Goal: Transaction & Acquisition: Download file/media

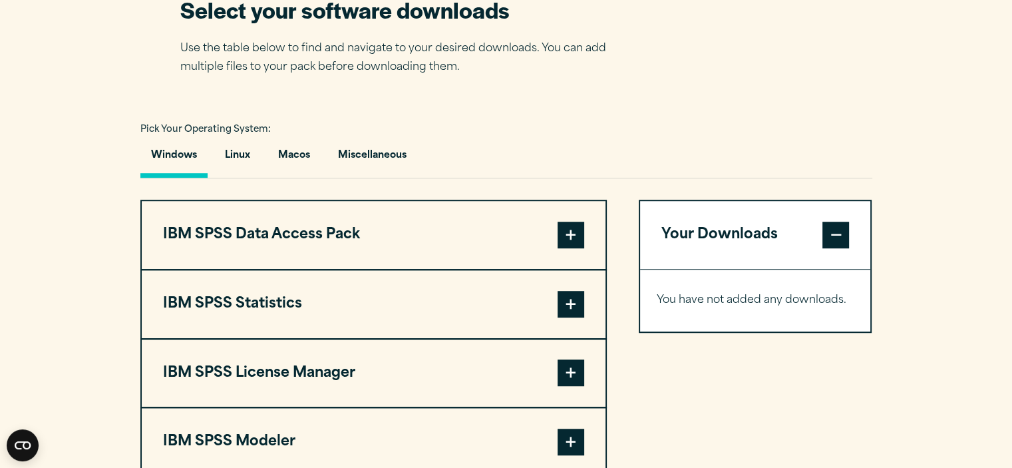
scroll to position [881, 0]
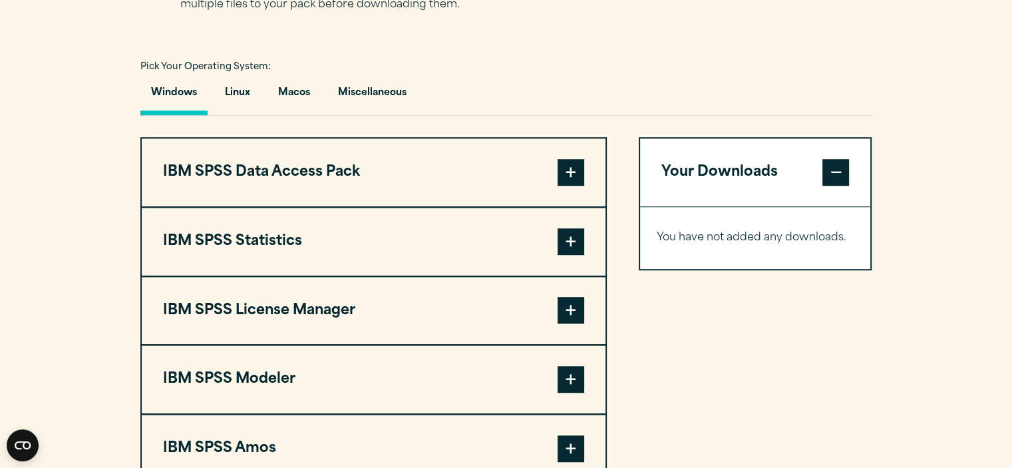
scroll to position [971, 0]
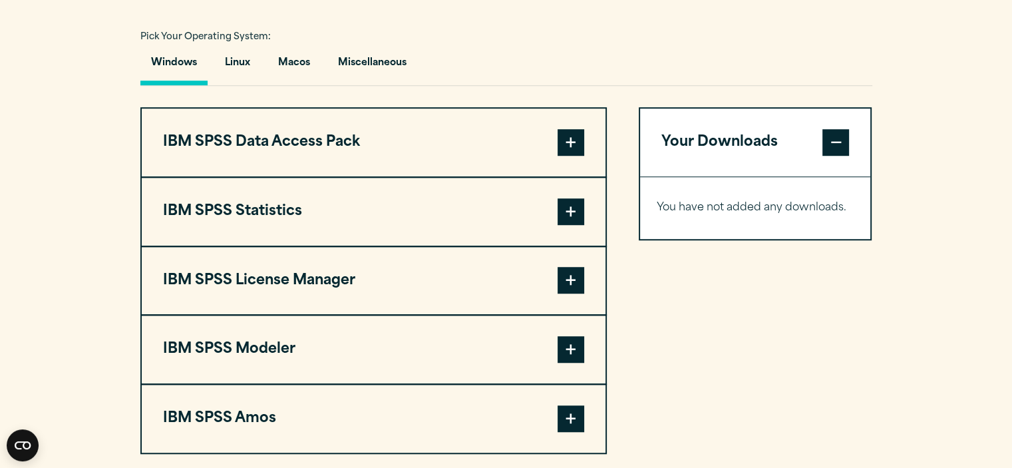
click at [514, 207] on button "IBM SPSS Statistics" at bounding box center [374, 212] width 464 height 68
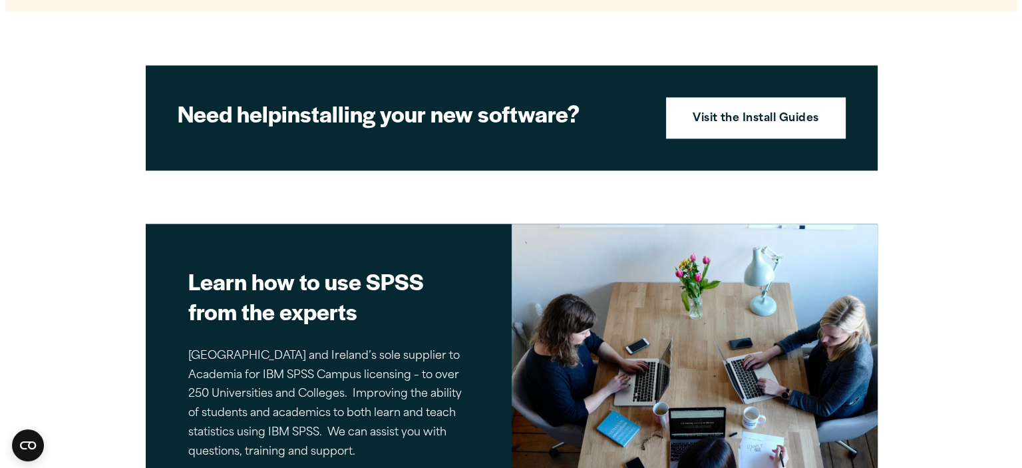
scroll to position [2385, 0]
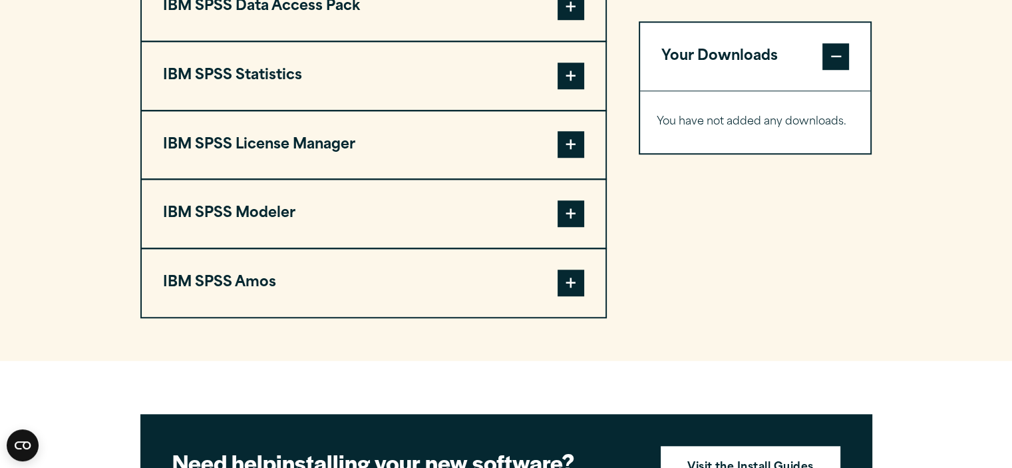
scroll to position [1108, 0]
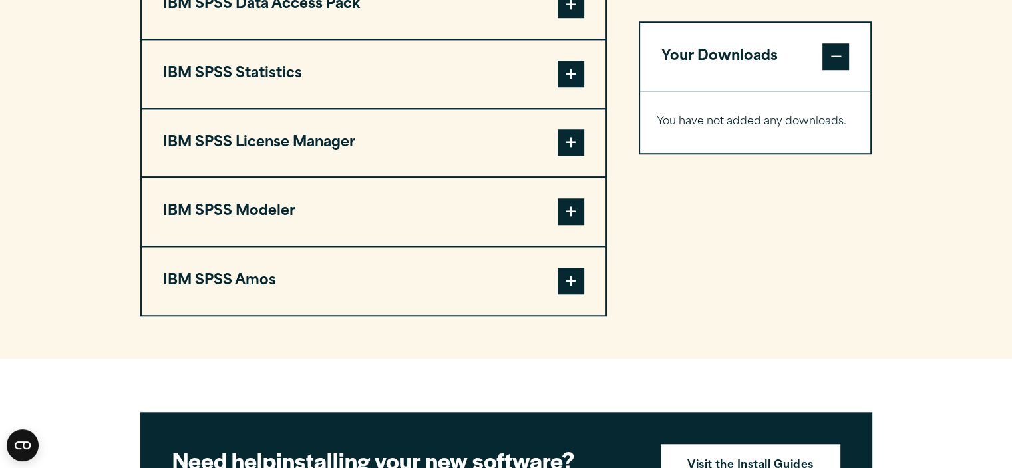
click at [342, 80] on button "IBM SPSS Statistics" at bounding box center [374, 74] width 464 height 68
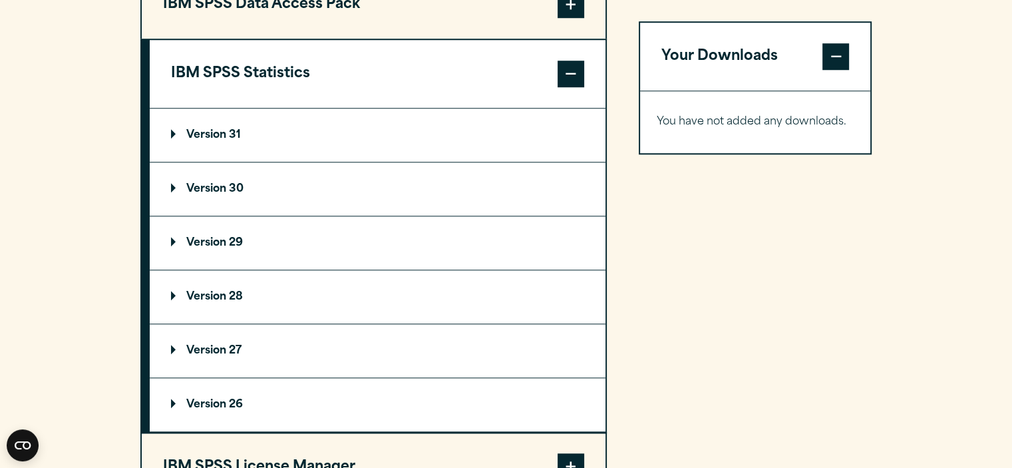
click at [242, 248] on summary "Version 29" at bounding box center [378, 242] width 456 height 53
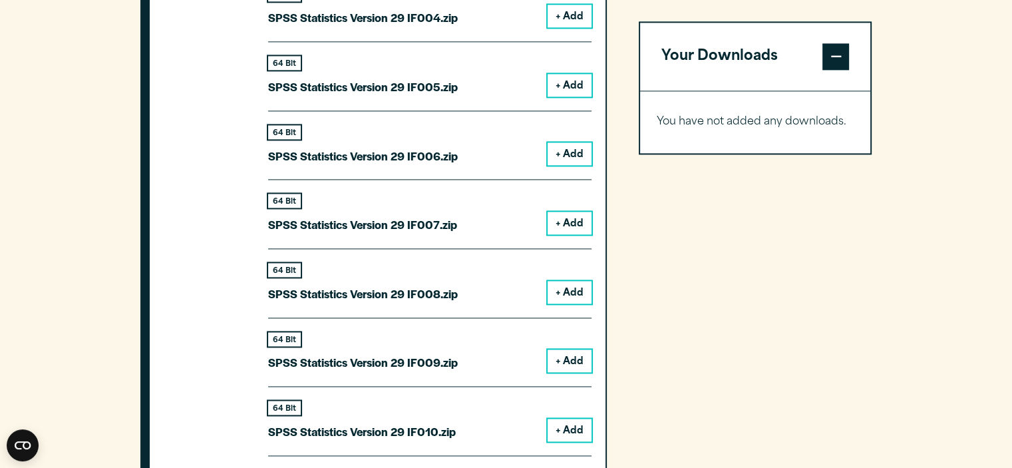
scroll to position [1307, 0]
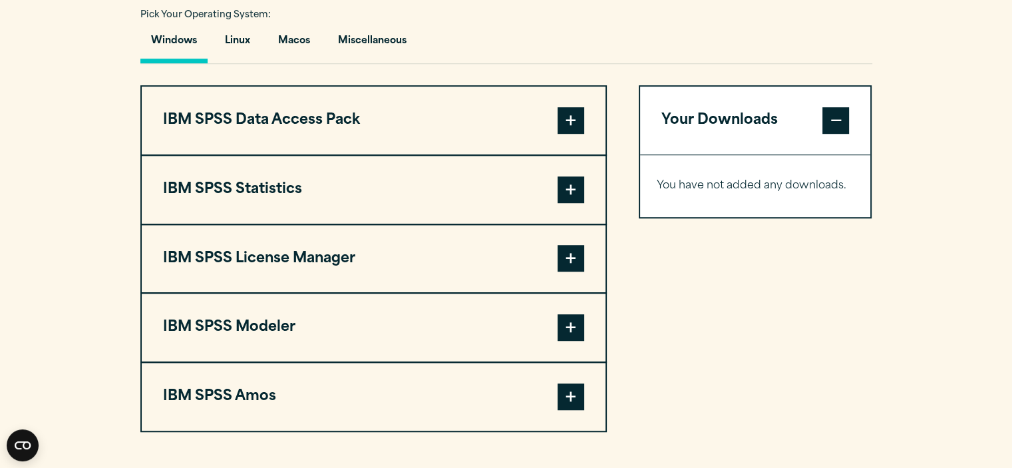
scroll to position [1011, 0]
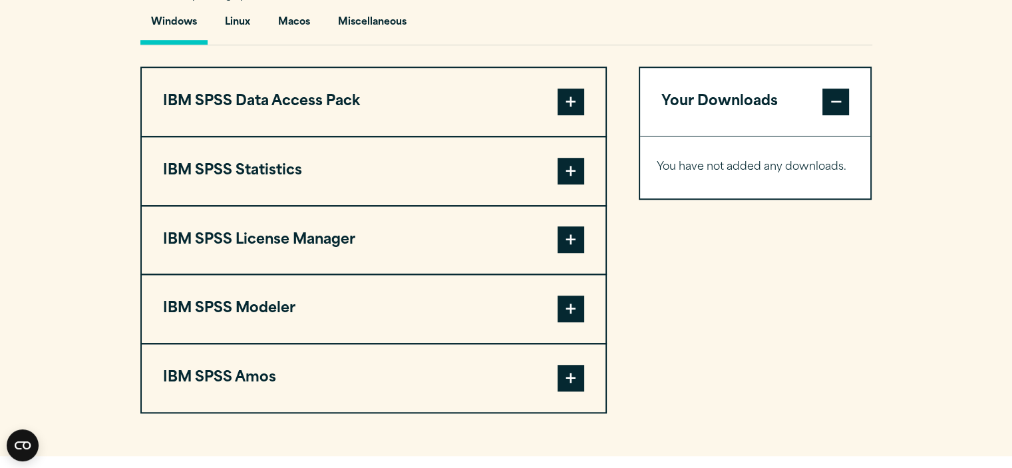
click at [283, 165] on button "IBM SPSS Statistics" at bounding box center [374, 171] width 464 height 68
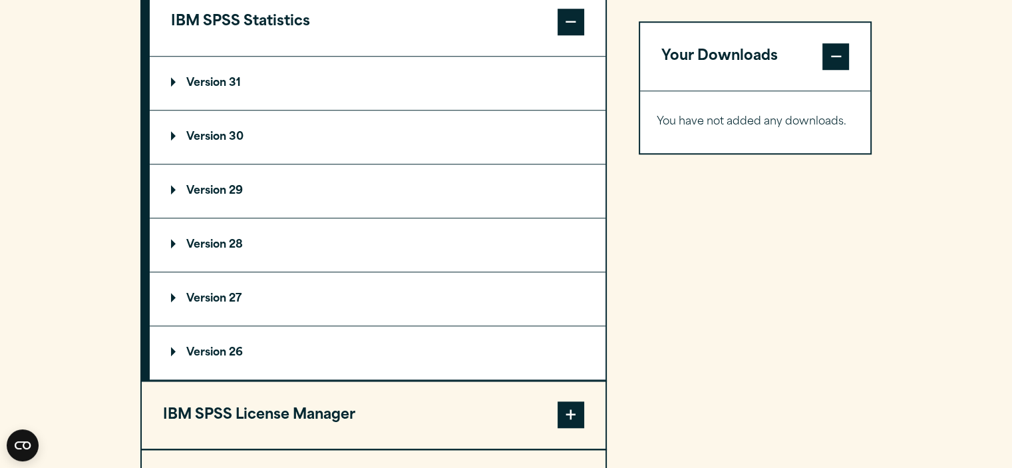
scroll to position [1162, 0]
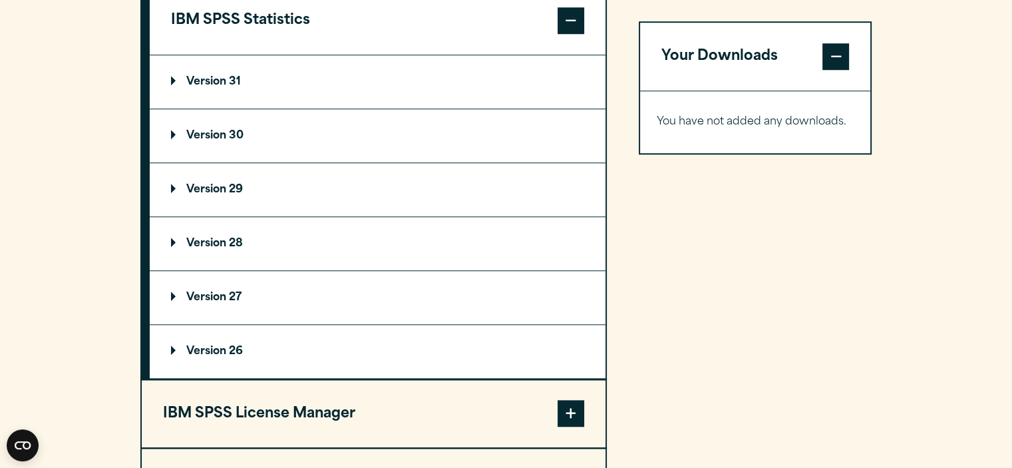
click at [238, 191] on p "Version 29" at bounding box center [207, 189] width 72 height 11
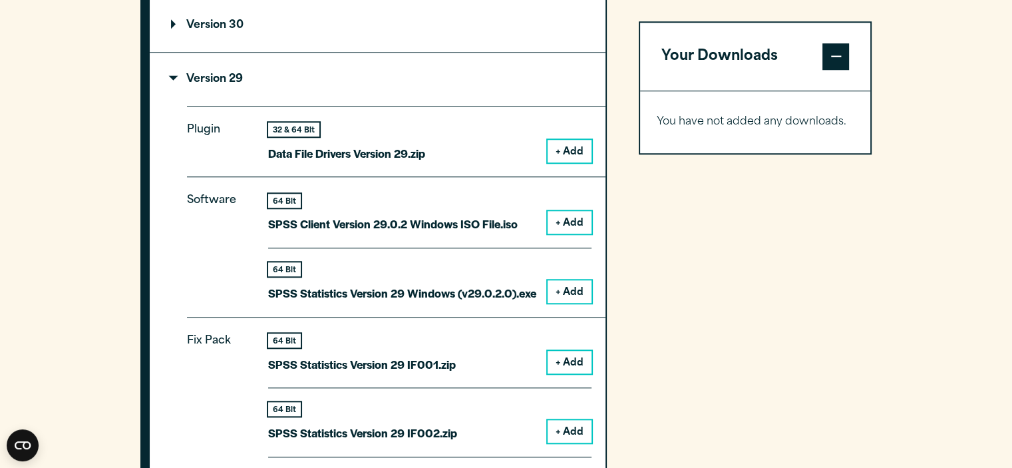
scroll to position [1315, 0]
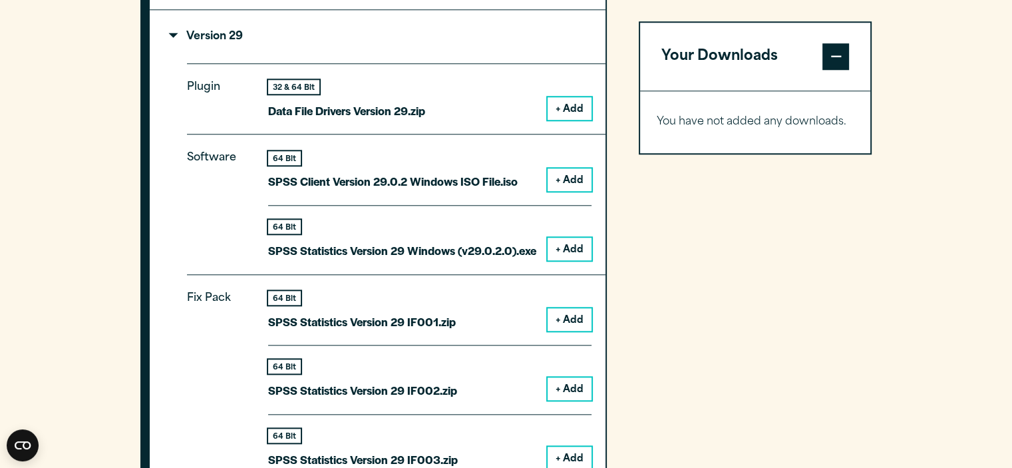
click at [577, 178] on button "+ Add" at bounding box center [570, 179] width 44 height 23
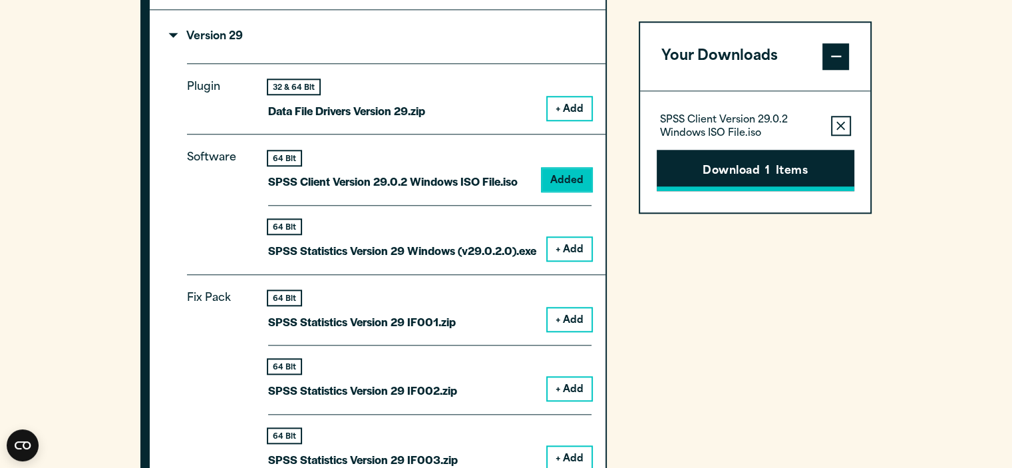
click at [758, 175] on button "Download 1 Items" at bounding box center [756, 170] width 198 height 41
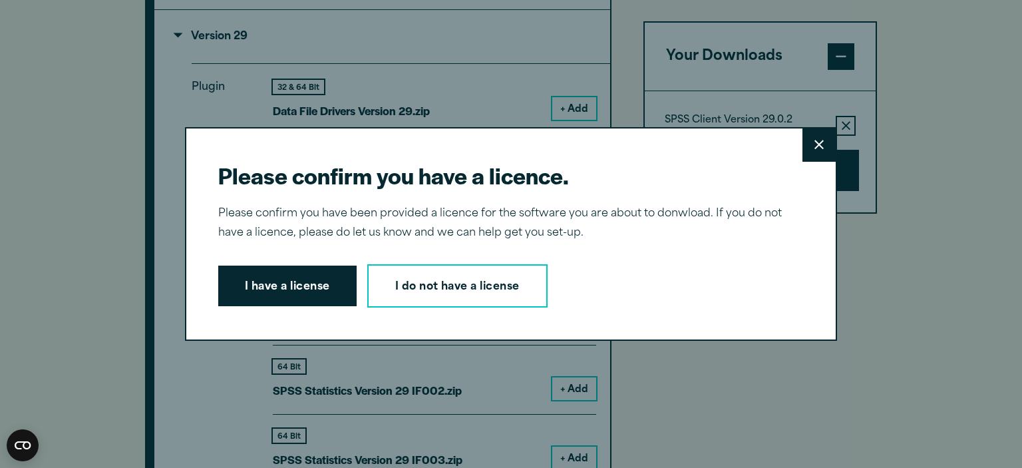
click at [293, 301] on button "I have a license" at bounding box center [287, 285] width 138 height 41
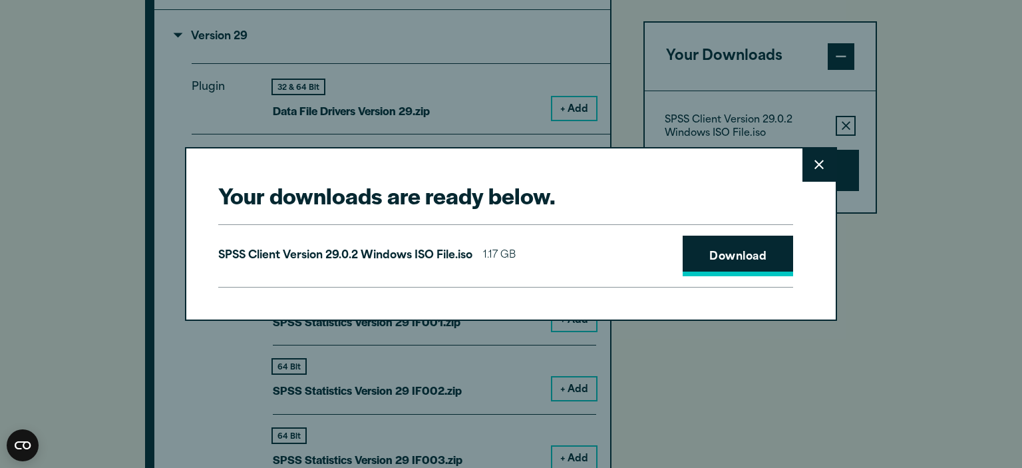
click at [726, 257] on link "Download" at bounding box center [738, 256] width 110 height 41
click at [815, 170] on icon at bounding box center [818, 165] width 9 height 10
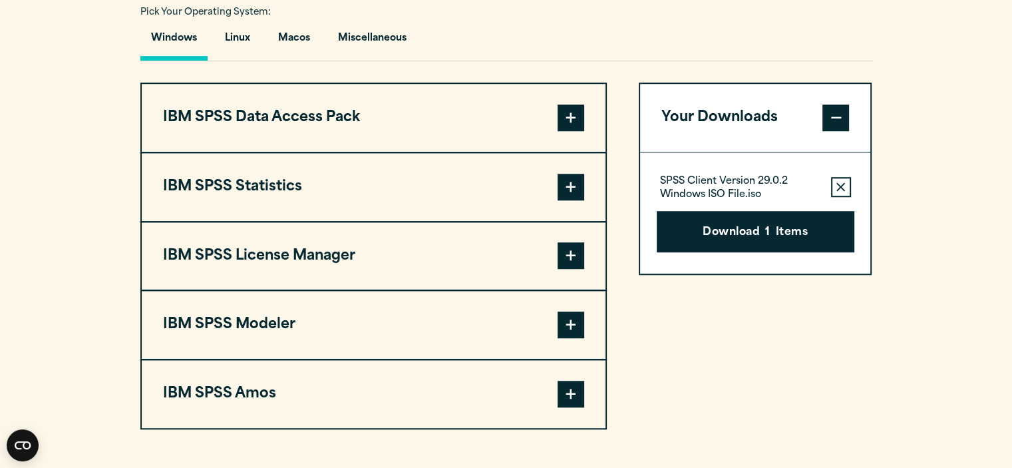
scroll to position [997, 0]
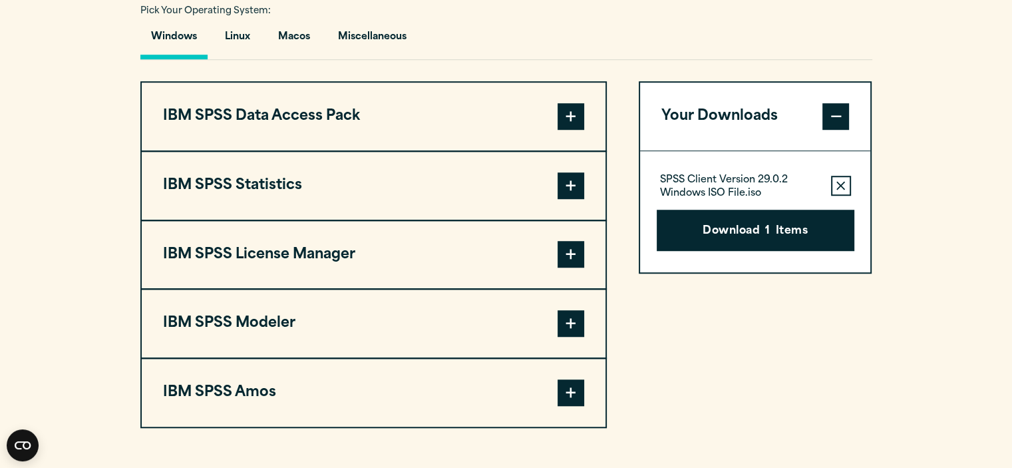
click at [311, 188] on button "IBM SPSS Statistics" at bounding box center [374, 186] width 464 height 68
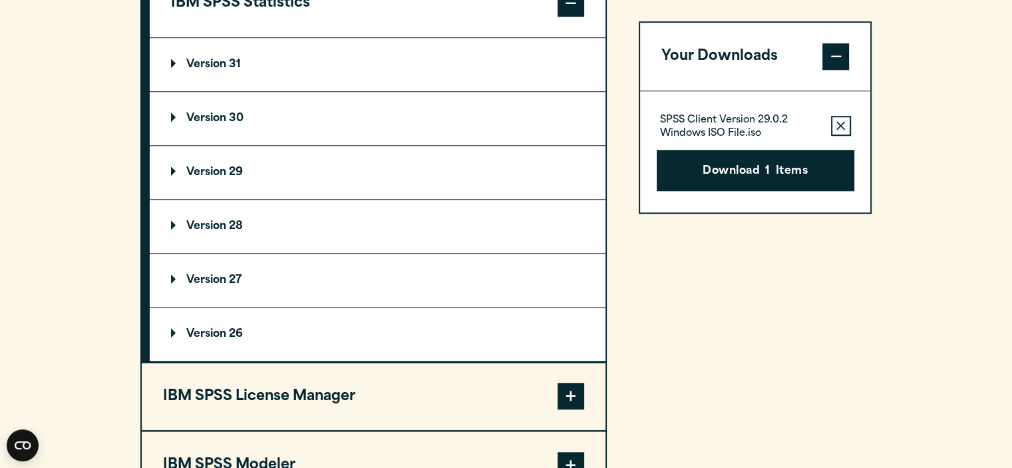
scroll to position [1181, 0]
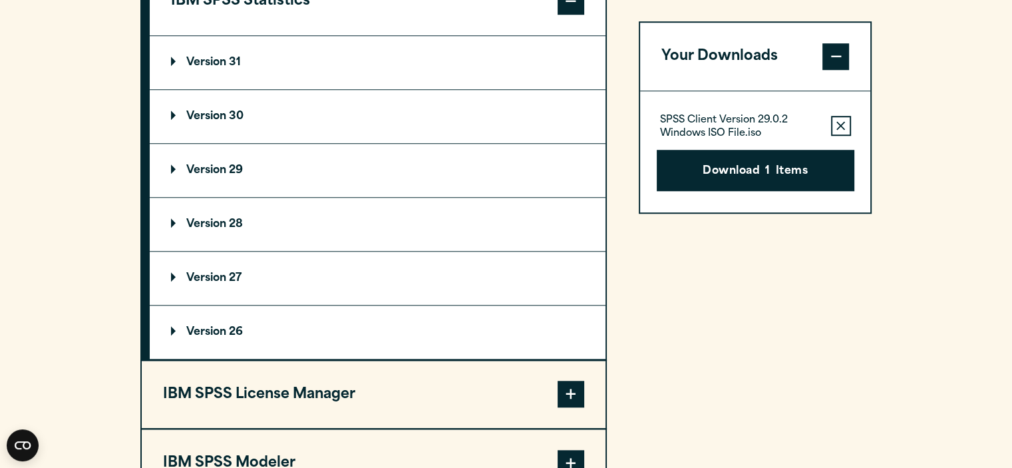
click at [250, 167] on summary "Version 29" at bounding box center [378, 170] width 456 height 53
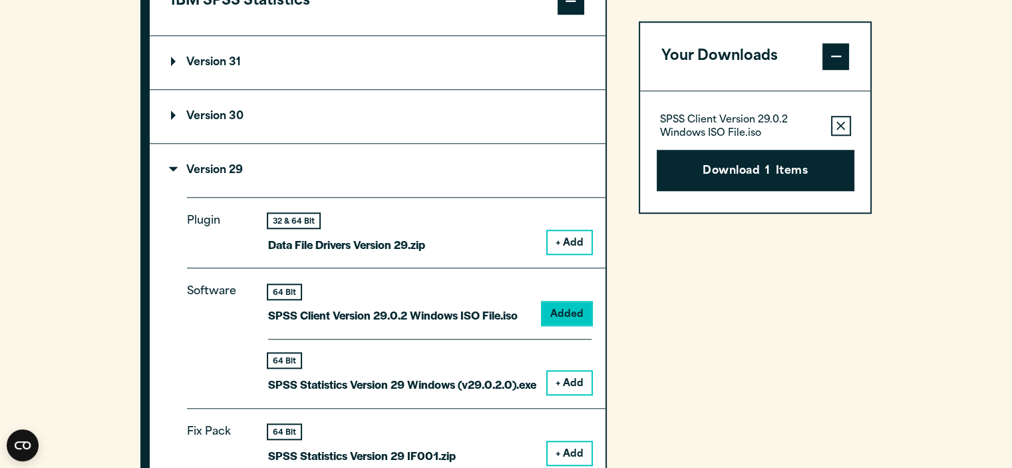
scroll to position [1351, 0]
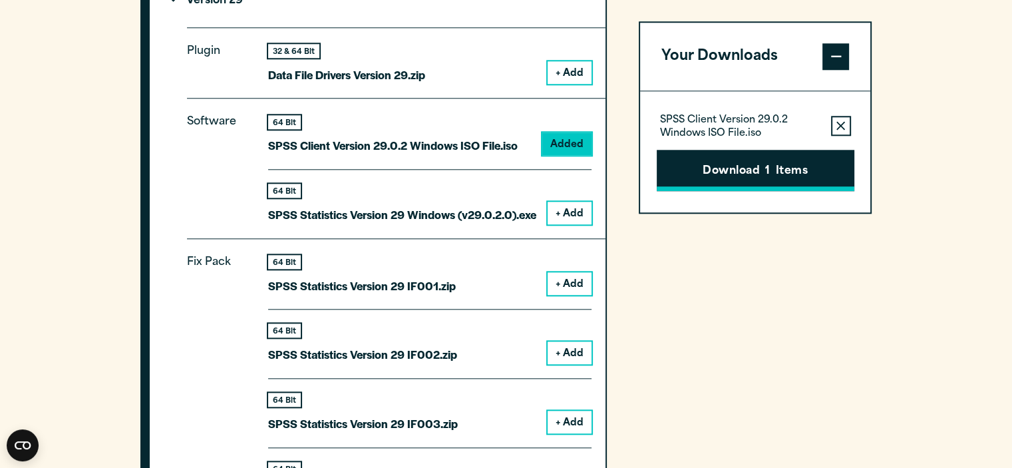
click at [752, 183] on button "Download 1 Items" at bounding box center [756, 170] width 198 height 41
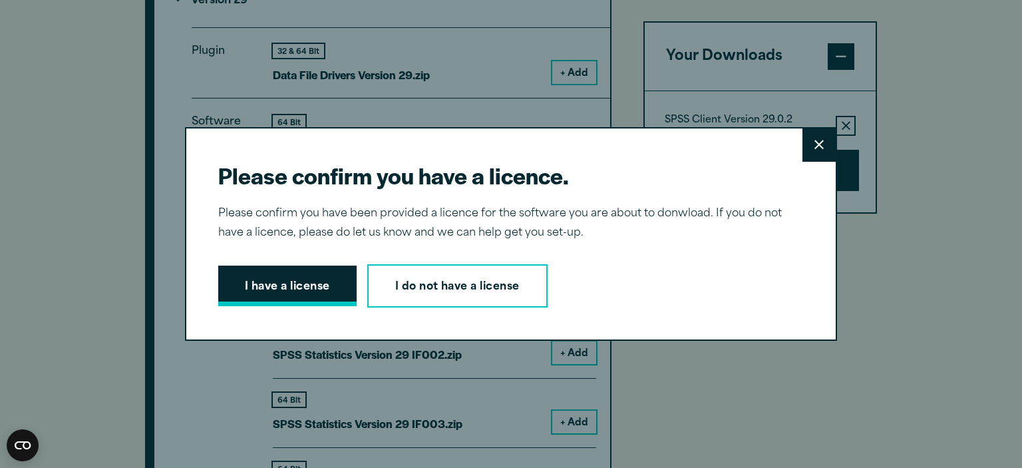
click at [313, 279] on button "I have a license" at bounding box center [287, 285] width 138 height 41
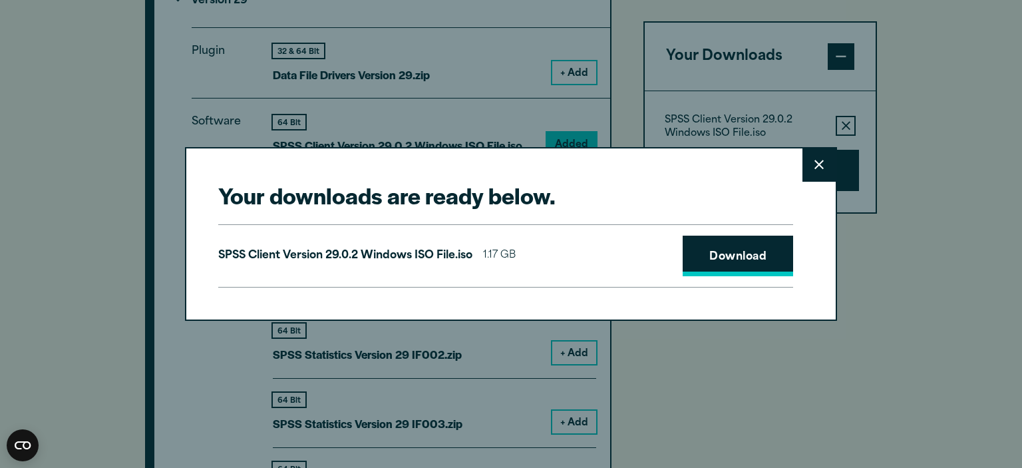
click at [729, 257] on link "Download" at bounding box center [738, 256] width 110 height 41
click at [809, 167] on button "Close" at bounding box center [818, 164] width 33 height 33
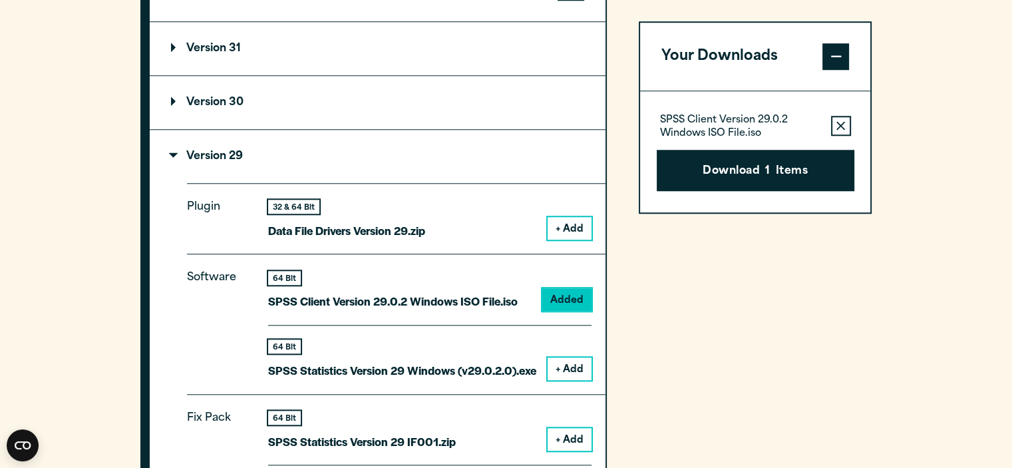
scroll to position [1192, 0]
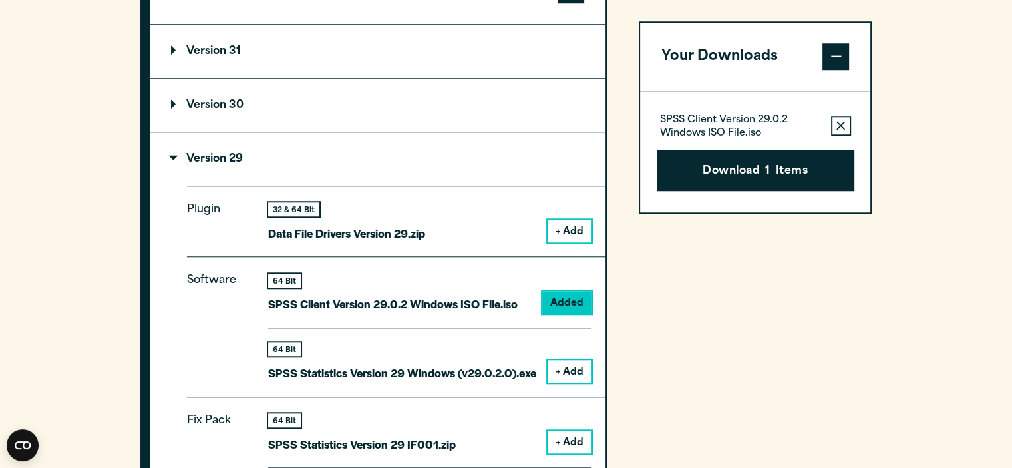
click at [514, 369] on p "SPSS Statistics Version 29 Windows (v29.0.2.0).exe" at bounding box center [402, 372] width 268 height 19
click at [579, 360] on button "+ Add" at bounding box center [570, 371] width 44 height 23
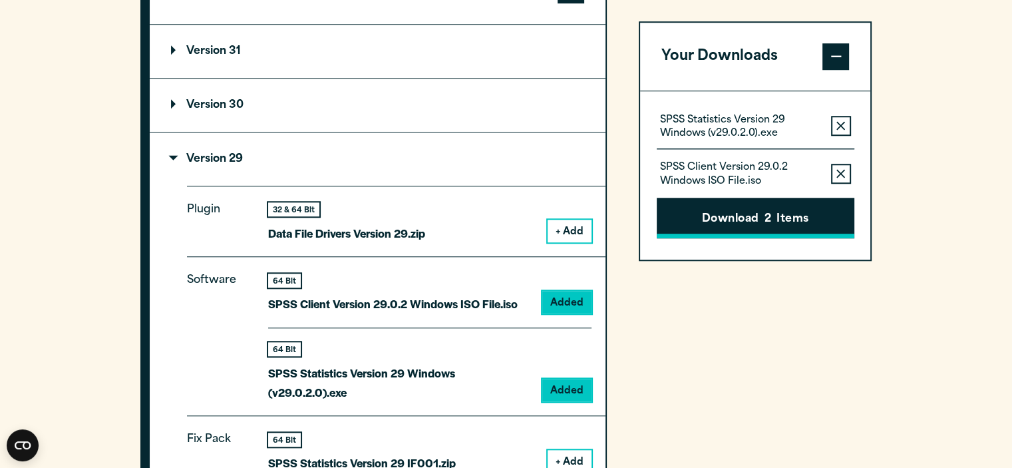
click at [805, 215] on button "Download 2 Items" at bounding box center [756, 218] width 198 height 41
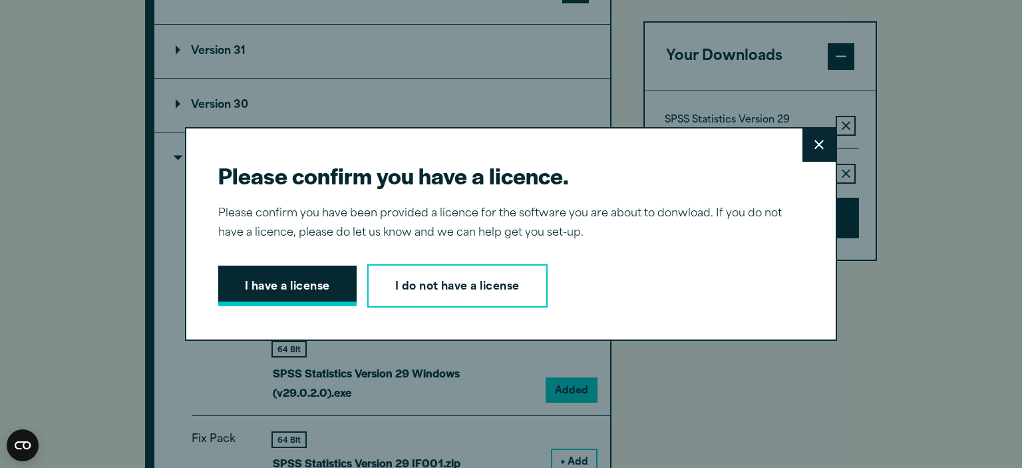
click at [287, 304] on button "I have a license" at bounding box center [287, 285] width 138 height 41
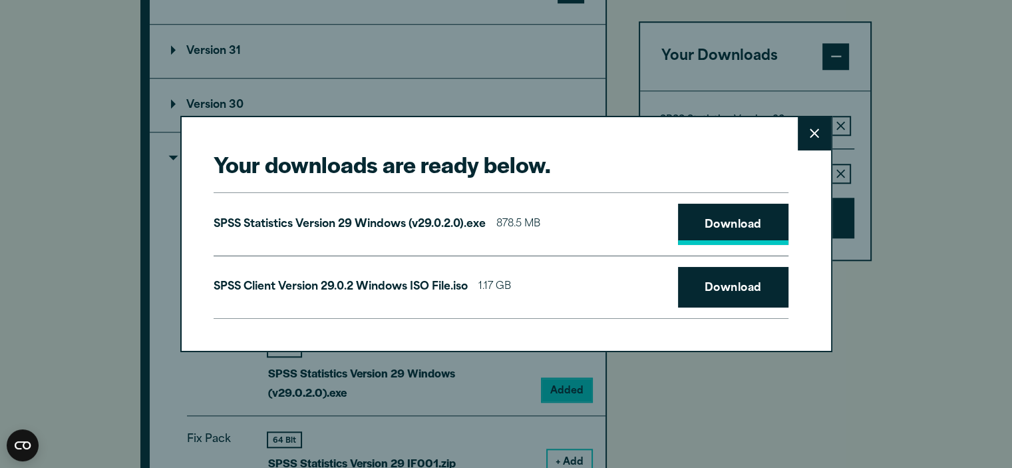
click at [733, 228] on link "Download" at bounding box center [733, 224] width 110 height 41
click at [989, 116] on div "Your downloads are ready below. Close SPSS Statistics Version 29 Windows (v29.0…" at bounding box center [506, 234] width 1012 height 468
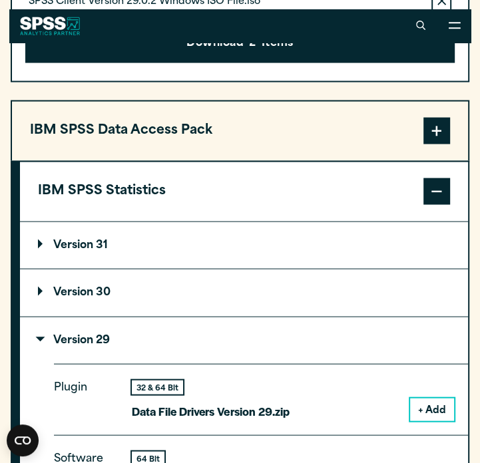
scroll to position [1186, 0]
